Goal: Information Seeking & Learning: Check status

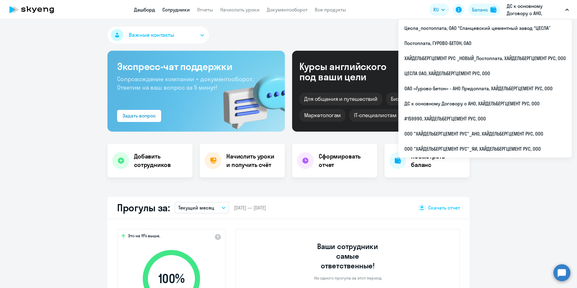
click at [182, 8] on link "Сотрудники" at bounding box center [175, 10] width 27 height 6
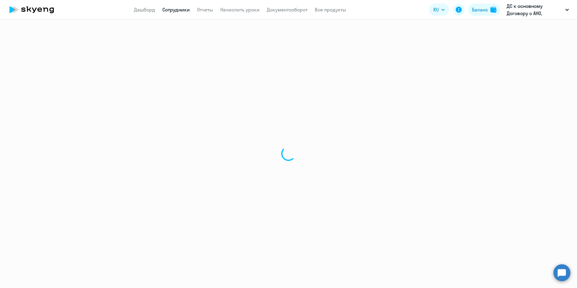
select select "30"
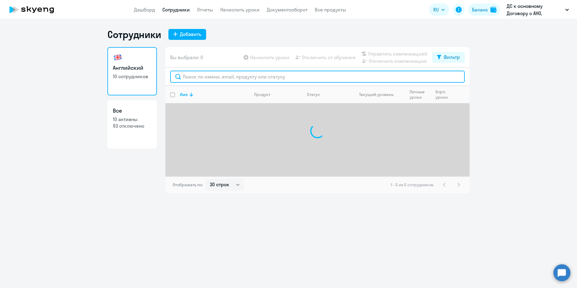
click at [206, 77] on input "text" at bounding box center [317, 77] width 295 height 12
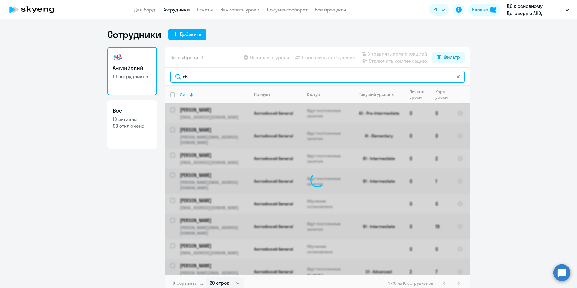
type input "r"
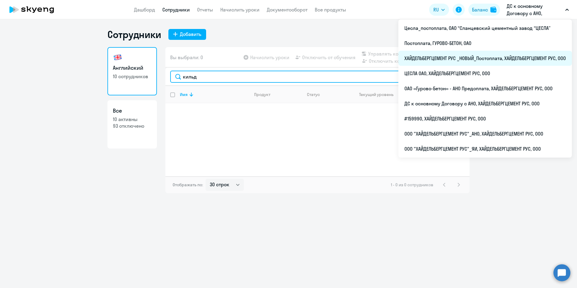
type input "кильд"
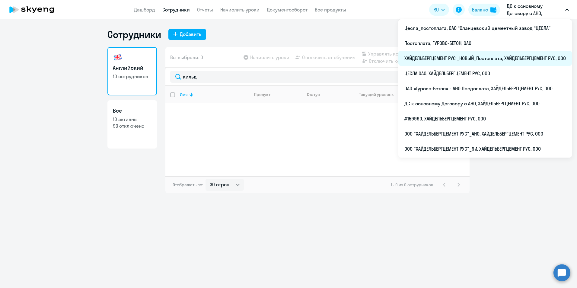
click at [474, 56] on li "ХАЙДЕЛЬБЕРГЦЕМЕНТ РУС _НОВЫЙ_Постоплата, ХАЙДЕЛЬБЕРГЦЕМЕНТ РУС, ООО" at bounding box center [486, 58] width 174 height 15
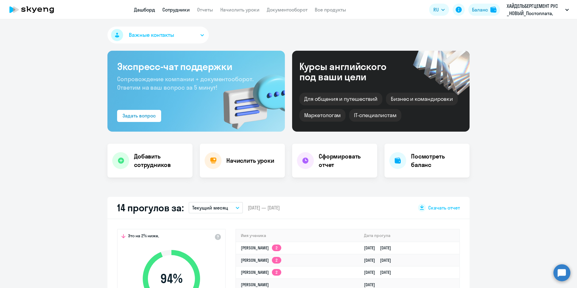
click at [181, 10] on link "Сотрудники" at bounding box center [175, 10] width 27 height 6
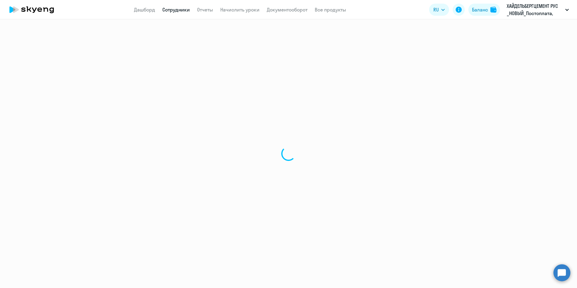
select select "30"
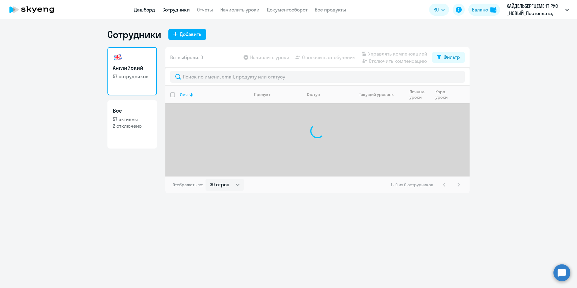
click at [143, 8] on link "Дашборд" at bounding box center [144, 10] width 21 height 6
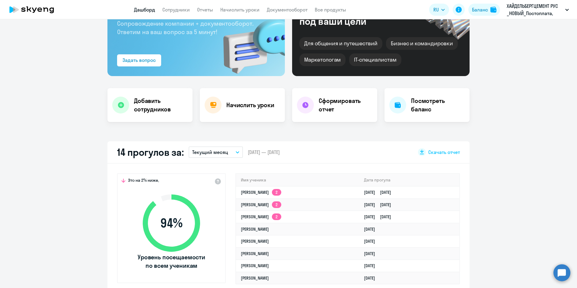
scroll to position [60, 0]
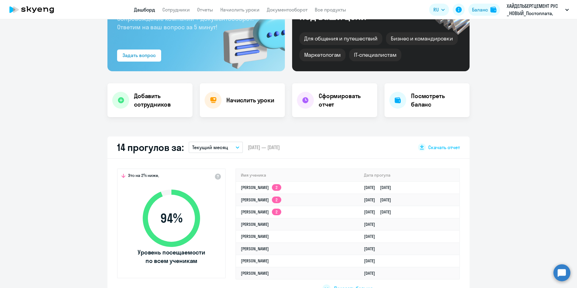
select select "30"
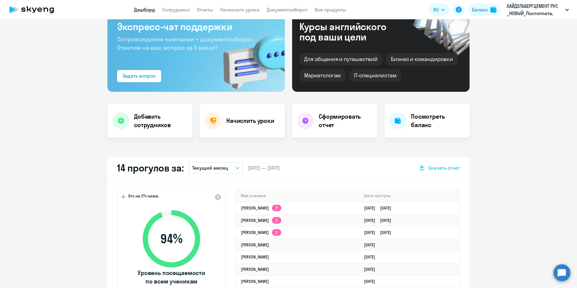
scroll to position [0, 0]
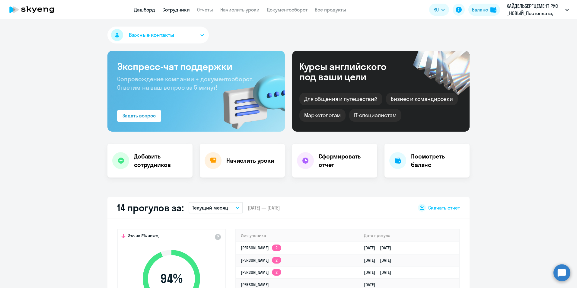
click at [180, 10] on link "Сотрудники" at bounding box center [175, 10] width 27 height 6
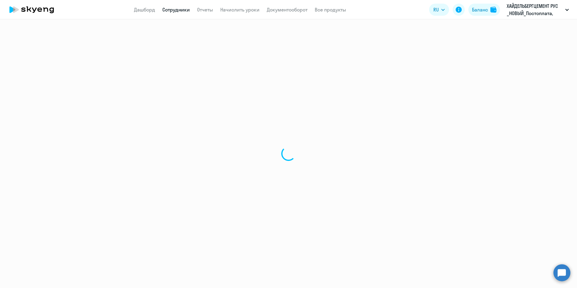
select select "30"
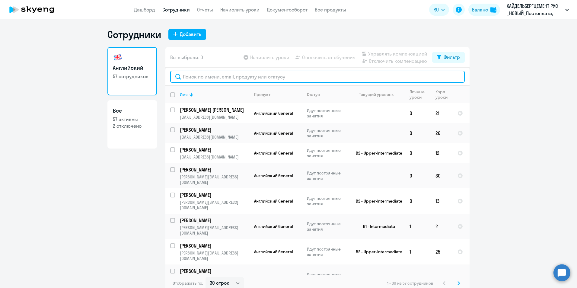
click at [207, 73] on input "text" at bounding box center [317, 77] width 295 height 12
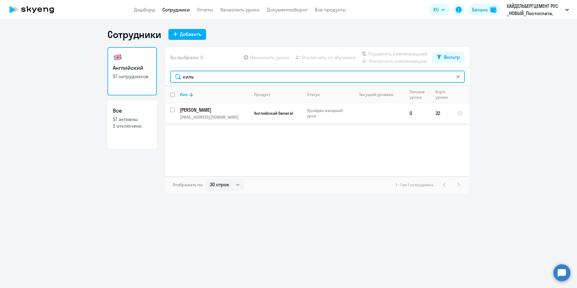
type input "киль"
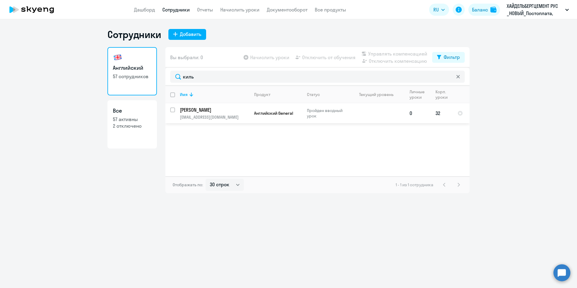
click at [221, 110] on p "[PERSON_NAME]" at bounding box center [214, 110] width 68 height 7
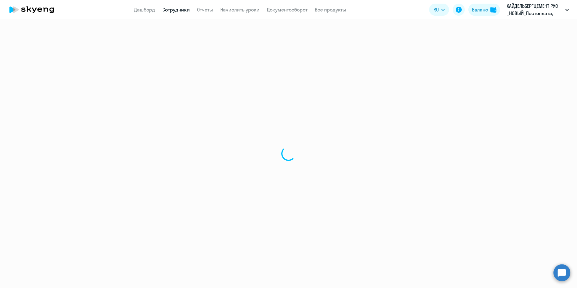
select select "english"
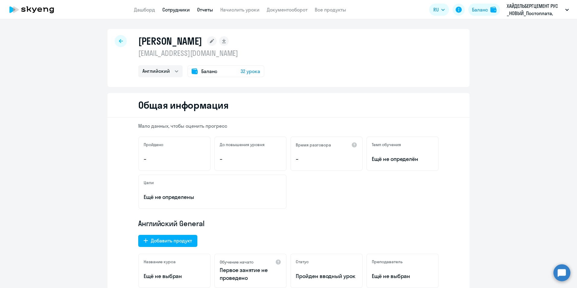
click at [206, 9] on link "Отчеты" at bounding box center [205, 10] width 16 height 6
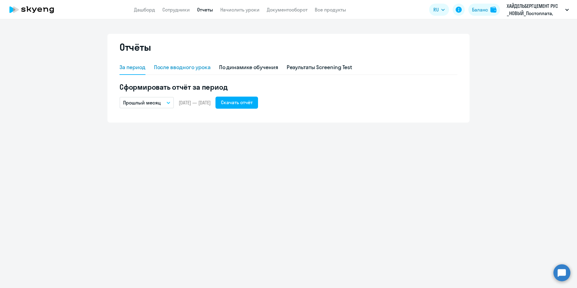
drag, startPoint x: 179, startPoint y: 66, endPoint x: 205, endPoint y: 74, distance: 26.9
click at [179, 66] on div "После вводного урока" at bounding box center [182, 67] width 57 height 8
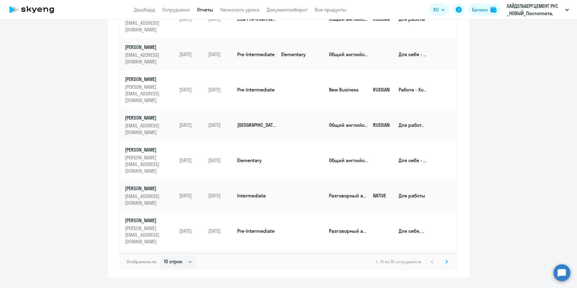
scroll to position [131, 0]
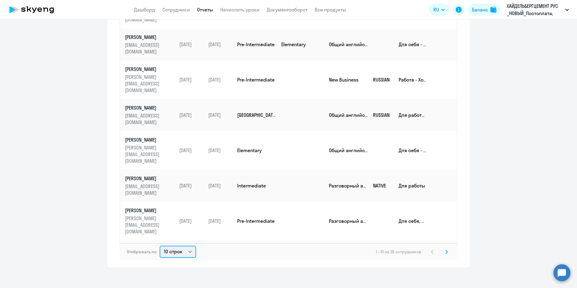
drag, startPoint x: 185, startPoint y: 252, endPoint x: 191, endPoint y: 252, distance: 6.1
click at [185, 252] on select "10 строк 30 строк 50 строк" at bounding box center [178, 252] width 37 height 12
select select "30"
click at [160, 246] on select "10 строк 30 строк 50 строк" at bounding box center [178, 252] width 37 height 12
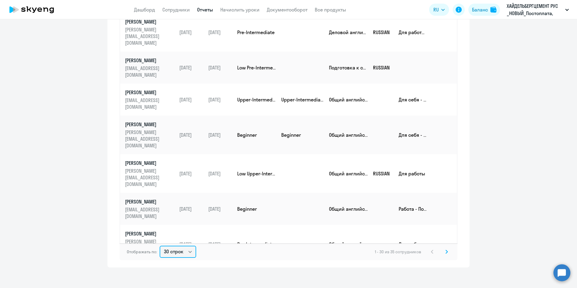
scroll to position [513, 0]
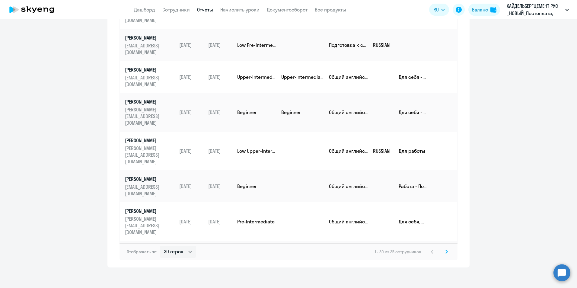
click at [446, 251] on icon at bounding box center [447, 251] width 2 height 3
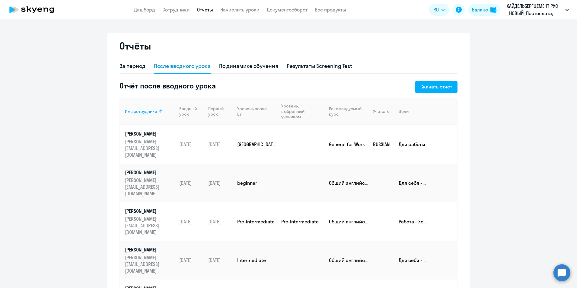
scroll to position [0, 0]
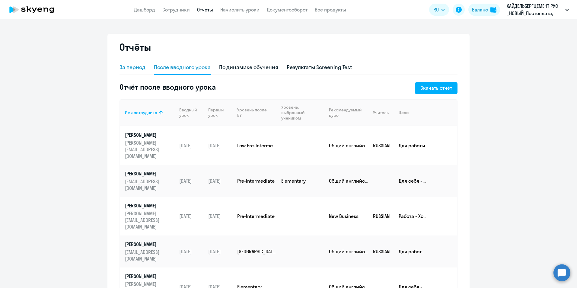
click at [127, 65] on div "За период" at bounding box center [133, 67] width 26 height 8
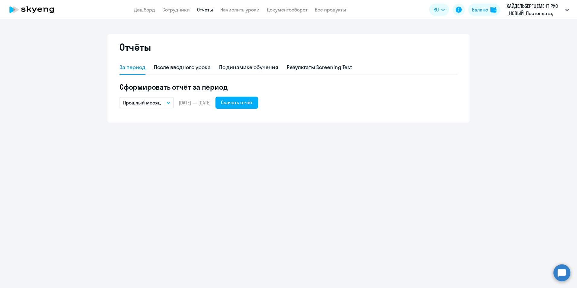
click at [171, 102] on button "Прошлый месяц" at bounding box center [147, 102] width 54 height 11
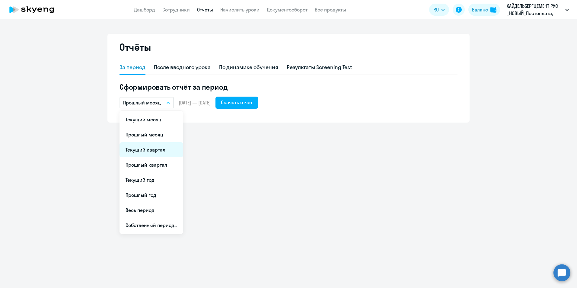
drag, startPoint x: 160, startPoint y: 146, endPoint x: 282, endPoint y: 123, distance: 124.0
click at [160, 147] on li "Текущий квартал" at bounding box center [152, 149] width 64 height 15
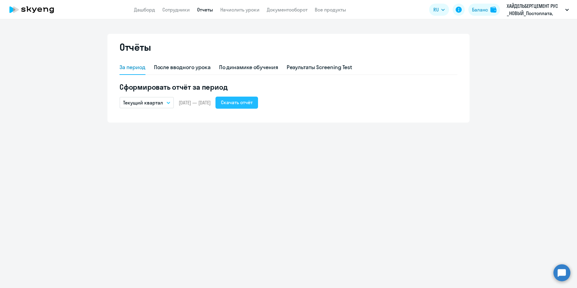
click at [253, 103] on div "Скачать отчёт" at bounding box center [237, 102] width 32 height 7
drag, startPoint x: 143, startPoint y: 7, endPoint x: 196, endPoint y: 17, distance: 53.7
click at [143, 7] on link "Дашборд" at bounding box center [144, 10] width 21 height 6
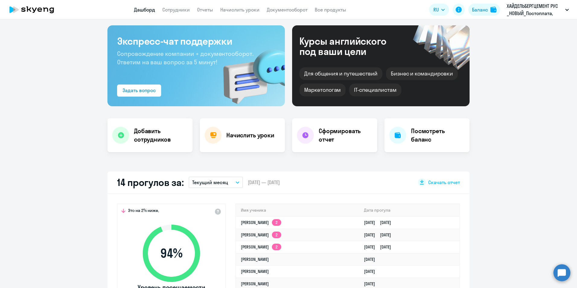
scroll to position [30, 0]
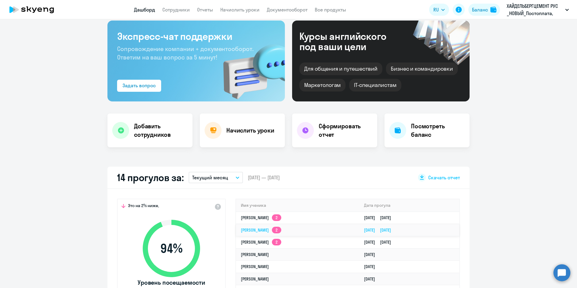
select select "30"
click at [236, 177] on icon "button" at bounding box center [237, 178] width 3 height 2
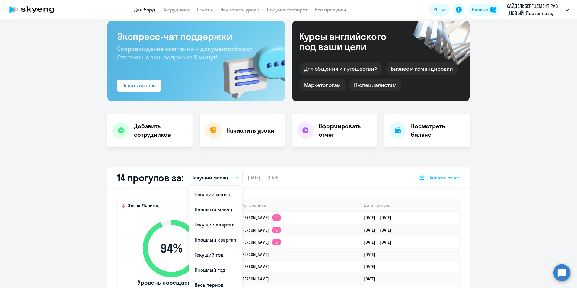
click at [213, 255] on li "Текущий год" at bounding box center [216, 254] width 54 height 15
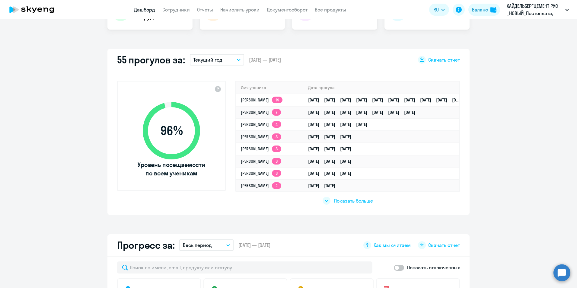
scroll to position [151, 0]
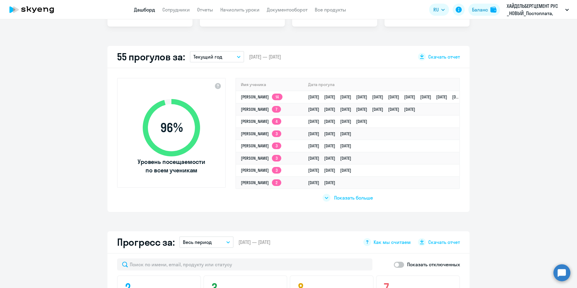
click at [327, 196] on div at bounding box center [327, 198] width 8 height 8
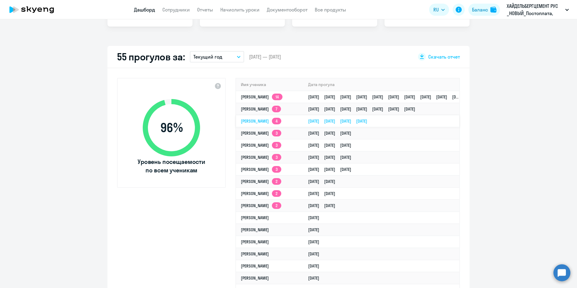
scroll to position [181, 0]
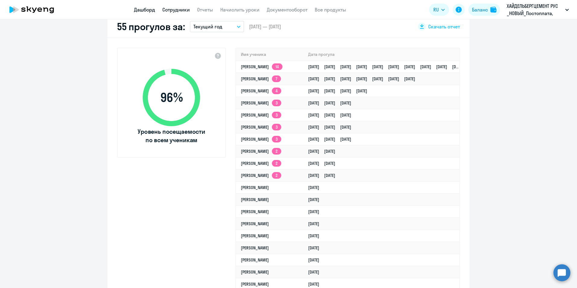
drag, startPoint x: 179, startPoint y: 8, endPoint x: 186, endPoint y: 10, distance: 7.4
click at [179, 8] on link "Сотрудники" at bounding box center [175, 10] width 27 height 6
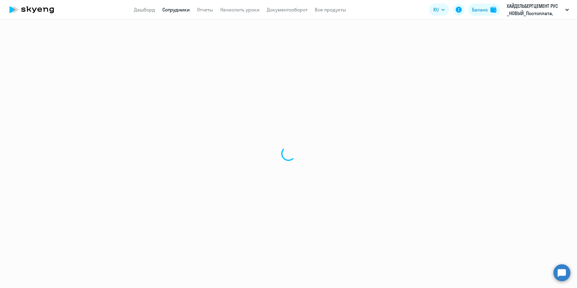
select select "30"
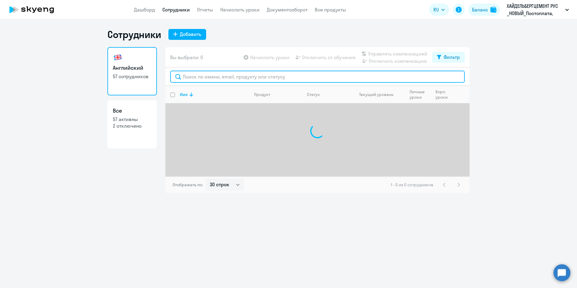
drag, startPoint x: 207, startPoint y: 76, endPoint x: 201, endPoint y: 77, distance: 5.8
click at [207, 77] on input "text" at bounding box center [317, 77] width 295 height 12
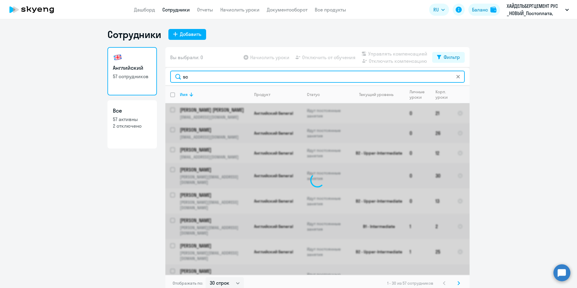
type input "s"
type input "ш"
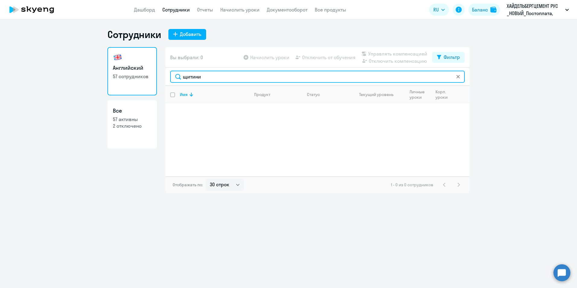
click at [188, 77] on input "щитини" at bounding box center [317, 77] width 295 height 12
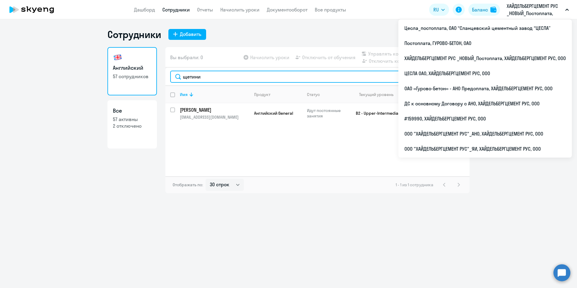
type input "щетини"
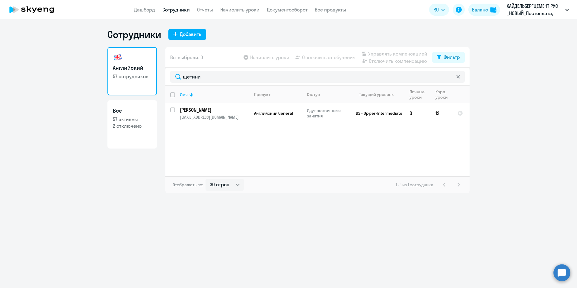
click at [297, 232] on div "Сотрудники Добавить Английский 57 сотрудников Все 57 активны 2 отключено Вы выб…" at bounding box center [288, 153] width 577 height 269
click at [146, 8] on link "Дашборд" at bounding box center [144, 10] width 21 height 6
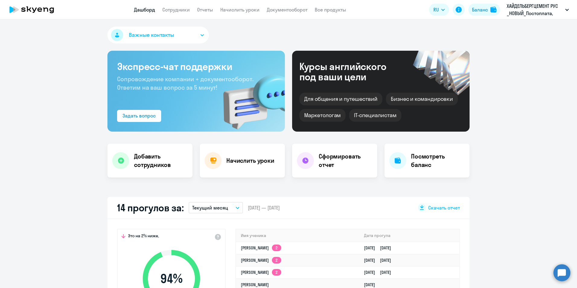
scroll to position [60, 0]
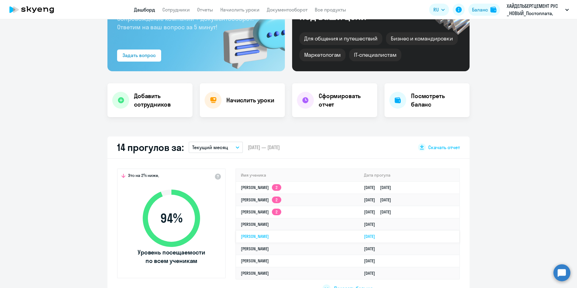
select select "30"
click at [234, 149] on button "Текущий месяц" at bounding box center [216, 147] width 54 height 11
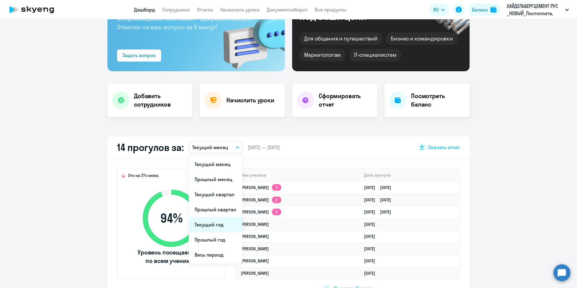
click at [210, 223] on li "Текущий год" at bounding box center [216, 224] width 54 height 15
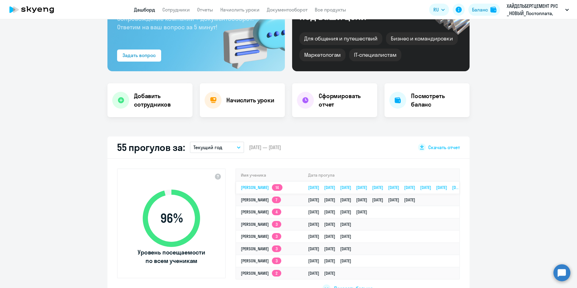
click at [281, 185] on link "[PERSON_NAME] 14" at bounding box center [262, 187] width 42 height 5
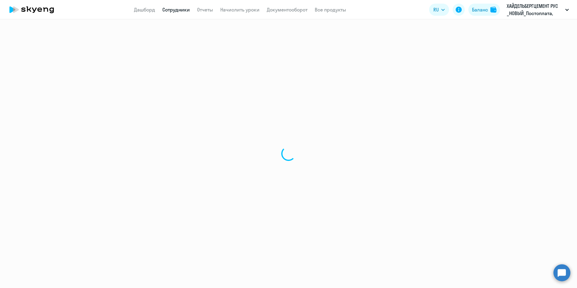
select select "english"
